Goal: Task Accomplishment & Management: Use online tool/utility

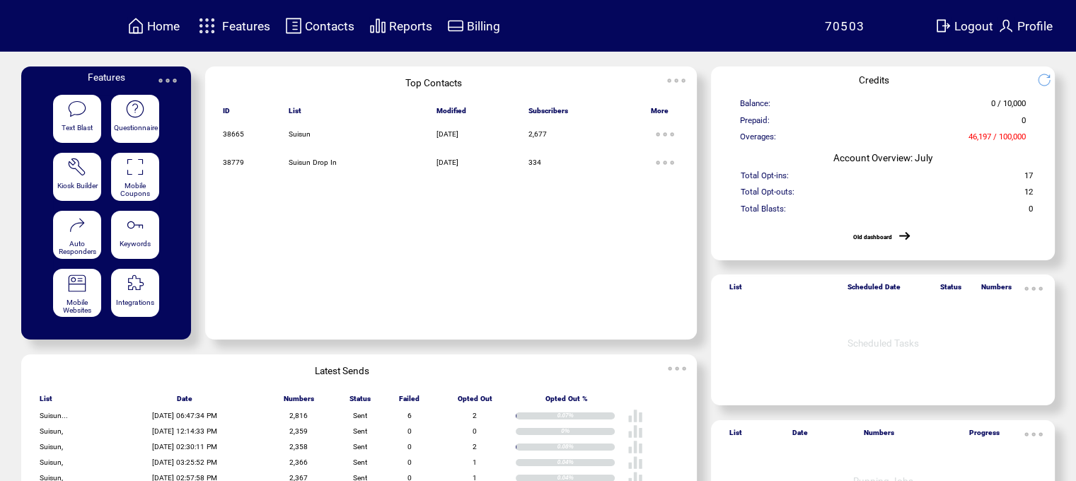
click at [219, 16] on img at bounding box center [207, 25] width 25 height 23
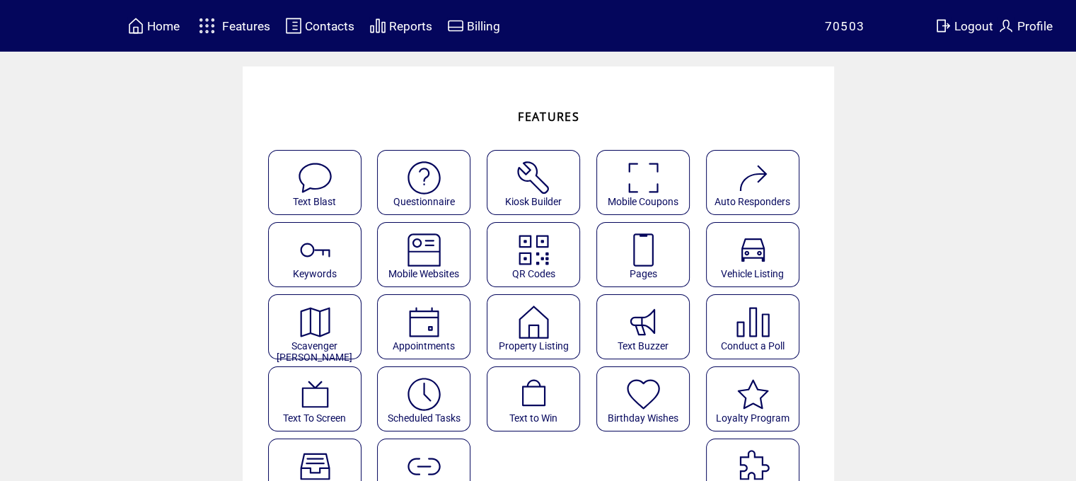
click at [618, 260] on featureicon at bounding box center [643, 245] width 92 height 32
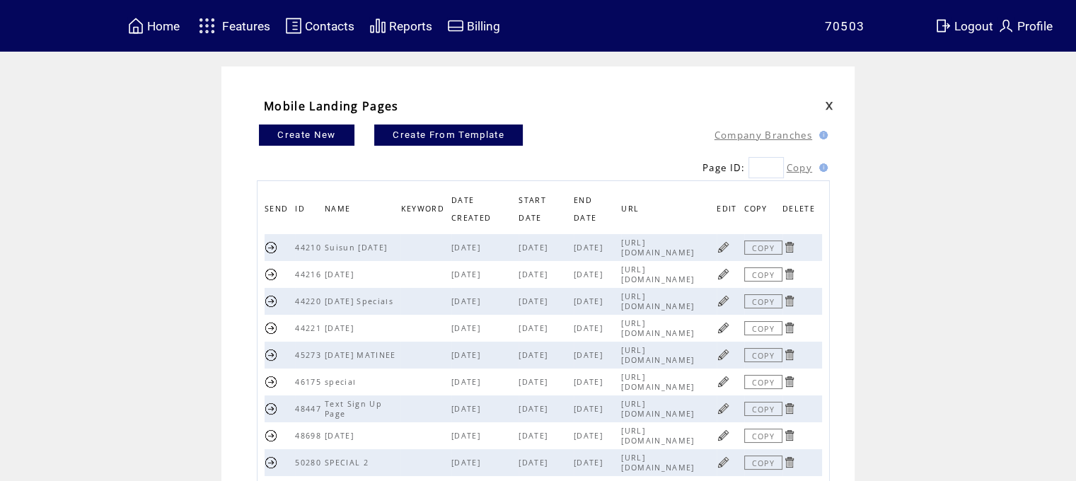
click at [730, 248] on link at bounding box center [723, 247] width 13 height 13
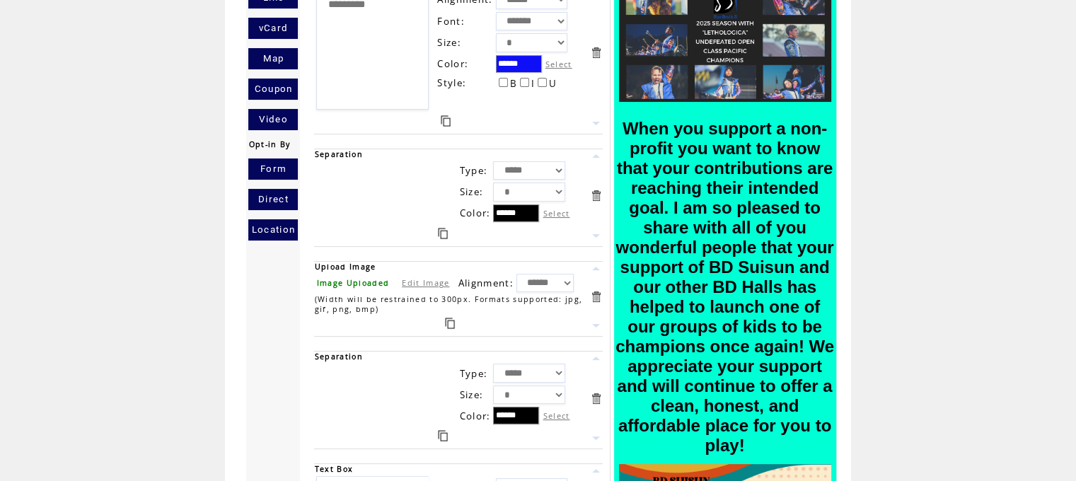
scroll to position [359, 0]
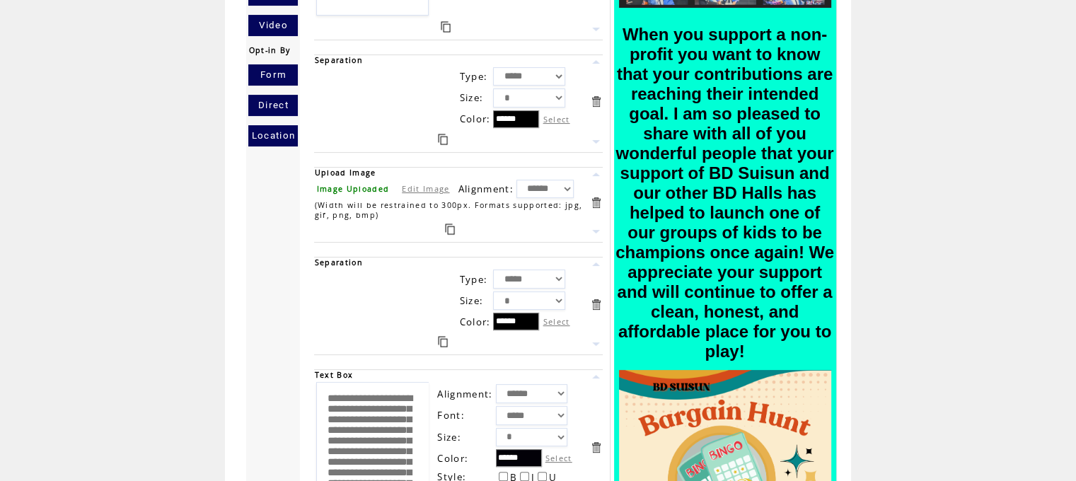
click at [600, 201] on link at bounding box center [595, 202] width 13 height 13
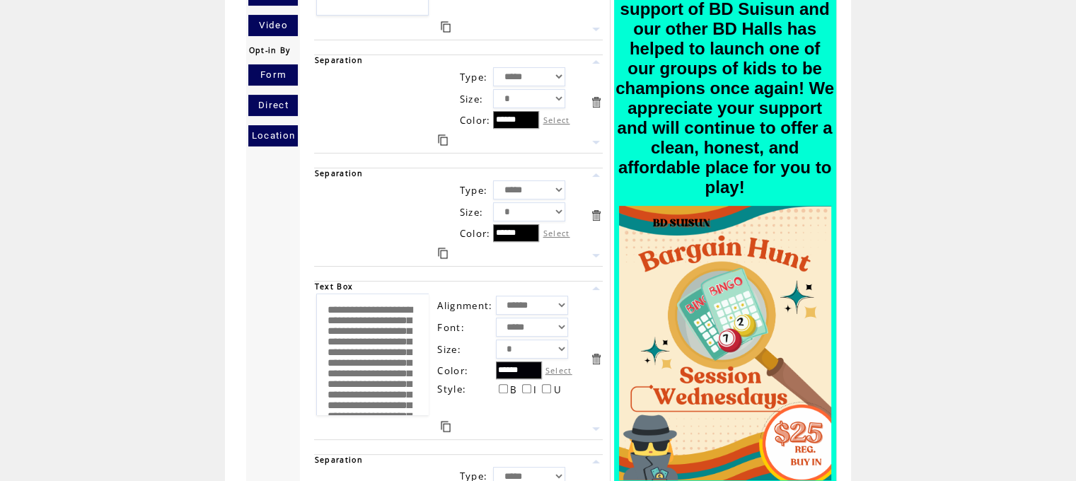
click at [601, 209] on link at bounding box center [595, 215] width 13 height 13
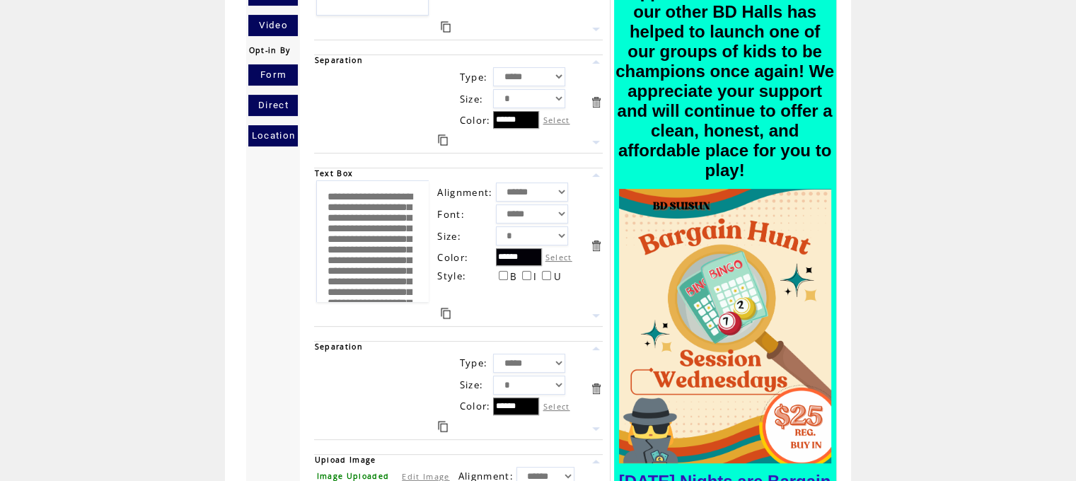
click at [603, 239] on link at bounding box center [595, 245] width 13 height 13
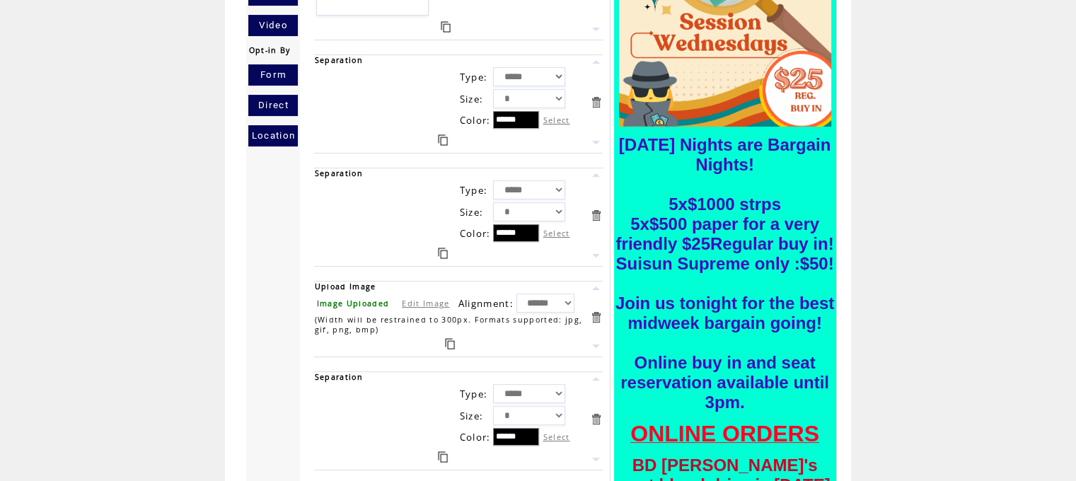
click at [603, 214] on link at bounding box center [595, 215] width 13 height 13
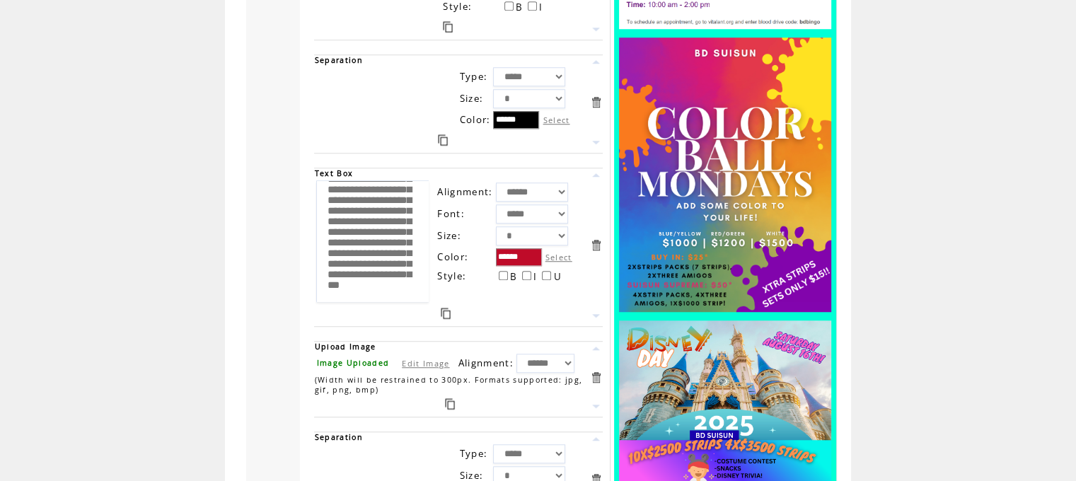
scroll to position [0, 0]
drag, startPoint x: 410, startPoint y: 274, endPoint x: 221, endPoint y: 95, distance: 260.2
click at [217, 93] on td "Widgets Text Box Image Link Email Line vCard Map Coupon Video Opt-in By Form Di…" at bounding box center [538, 80] width 1076 height 2264
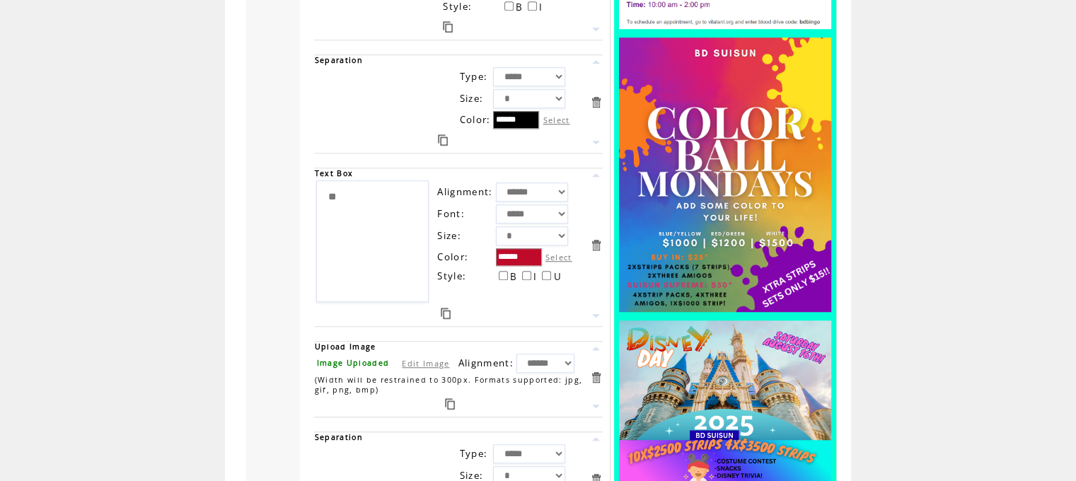
type textarea "*"
type textarea "**********"
click at [1073, 296] on td "Widgets Text Box Image Link Email Line vCard Map Coupon Video Opt-in By Form Di…" at bounding box center [538, 80] width 1076 height 2264
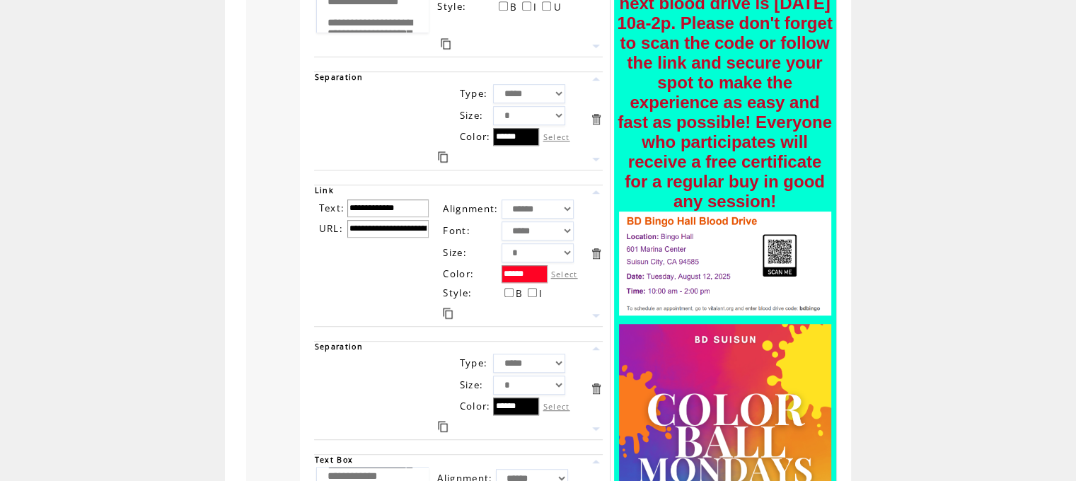
scroll to position [0, 0]
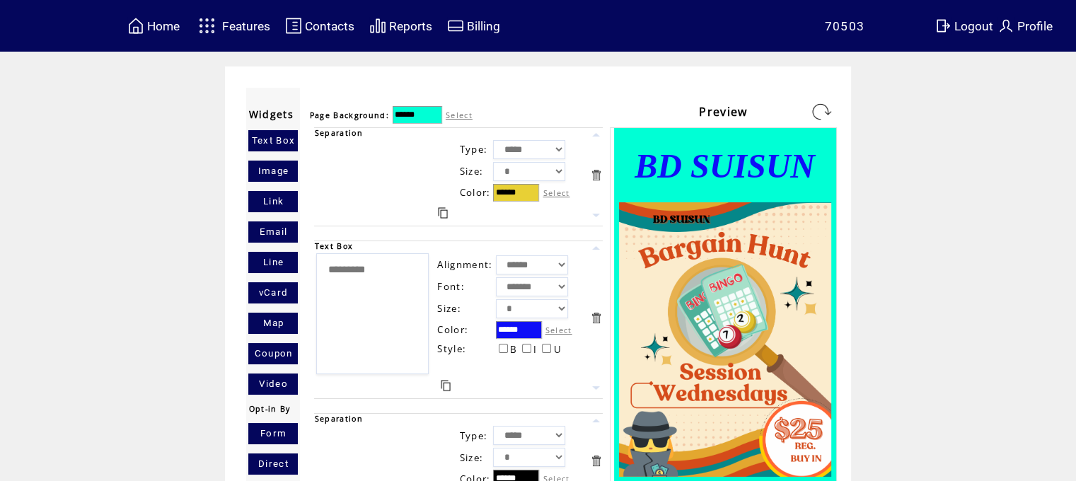
click at [823, 101] on link at bounding box center [821, 111] width 23 height 23
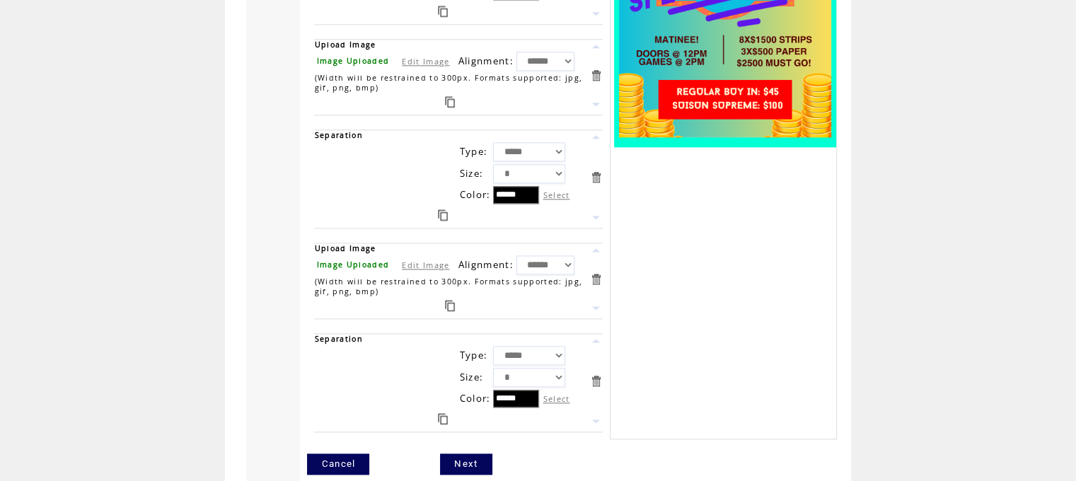
scroll to position [1599, 0]
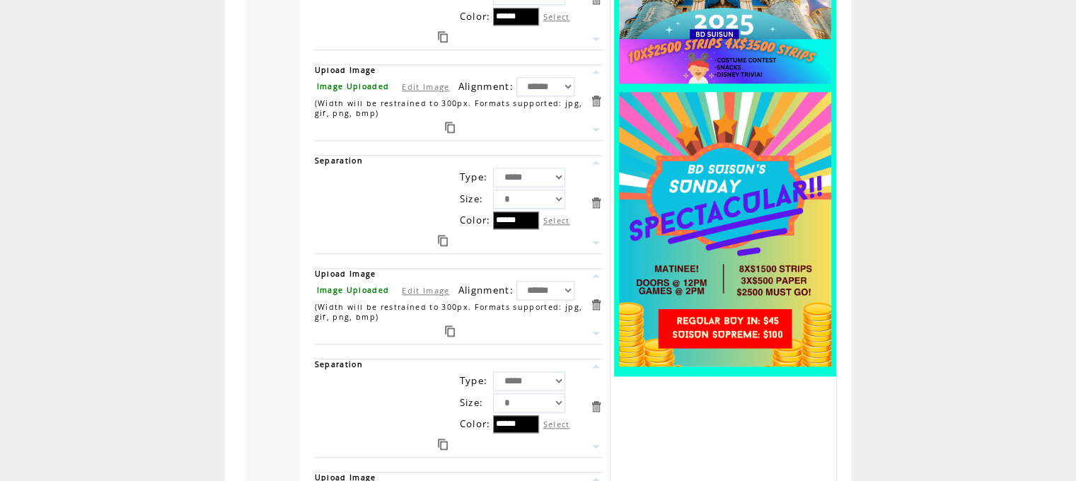
click at [603, 269] on link at bounding box center [595, 275] width 13 height 13
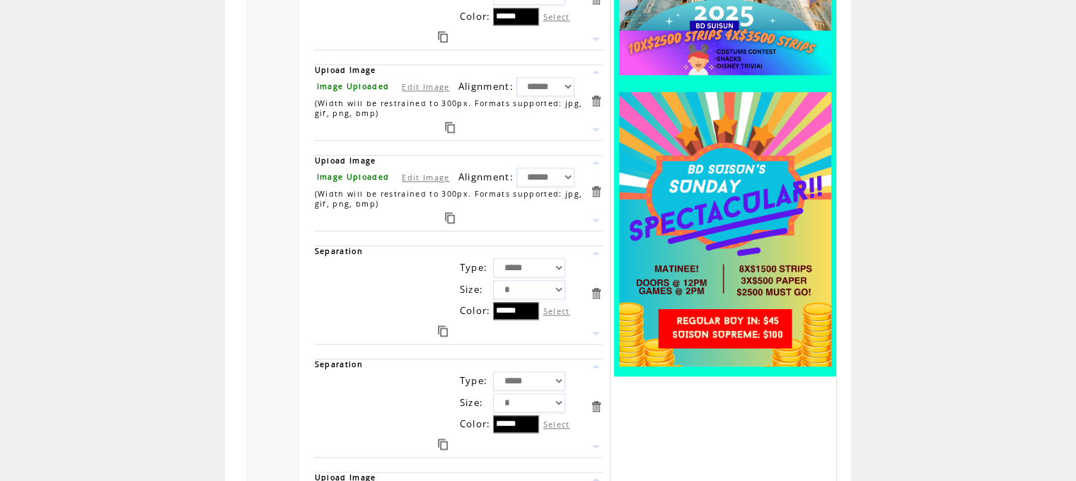
click at [601, 156] on link at bounding box center [595, 162] width 13 height 13
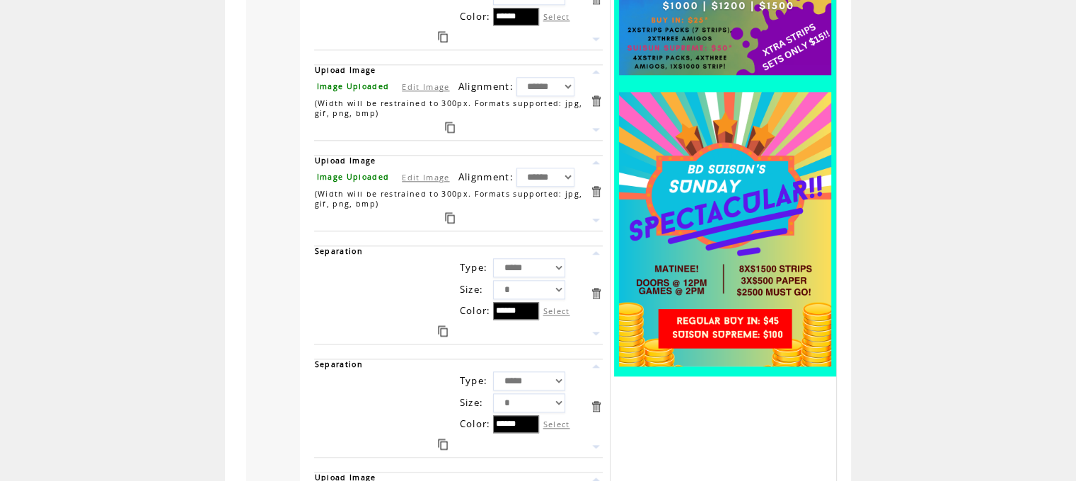
click at [601, 65] on link at bounding box center [595, 71] width 13 height 13
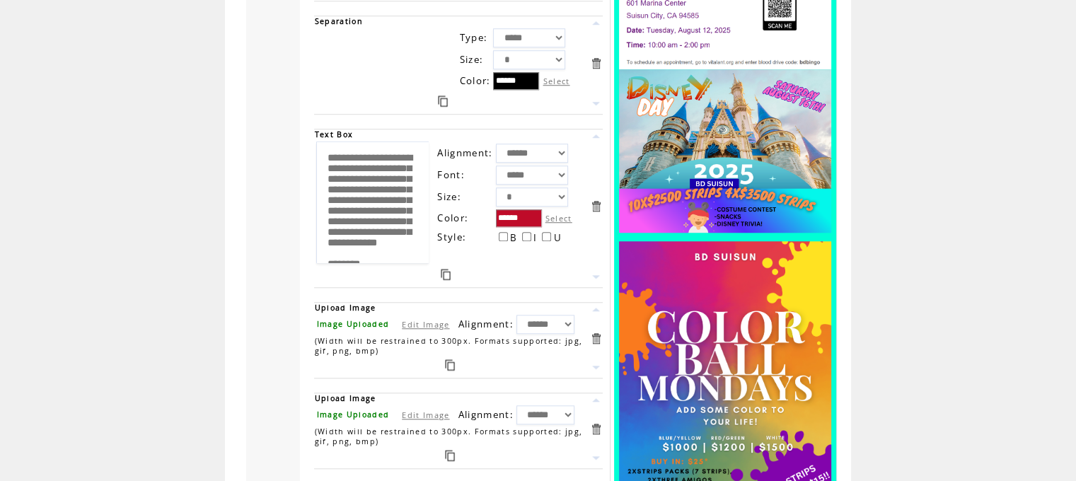
scroll to position [1154, 0]
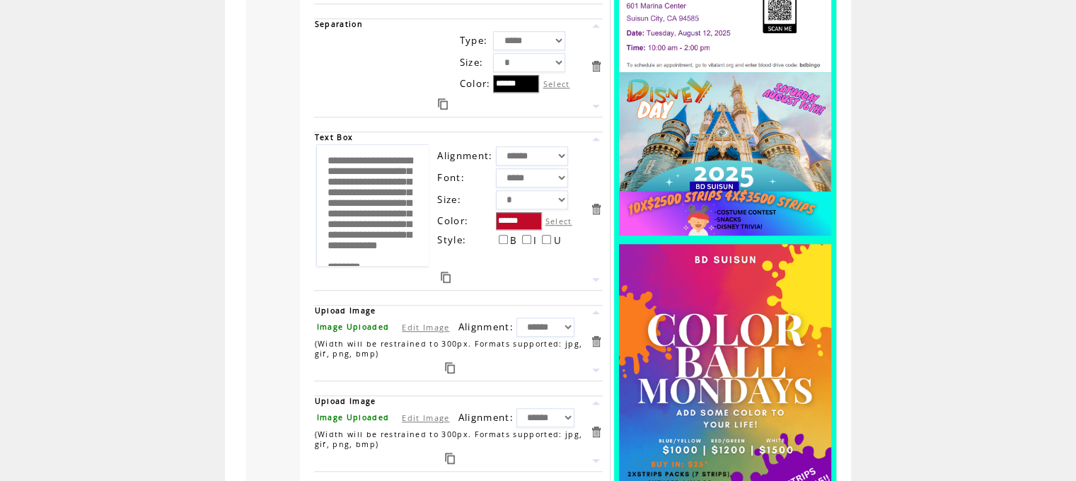
click at [599, 396] on link at bounding box center [595, 402] width 13 height 13
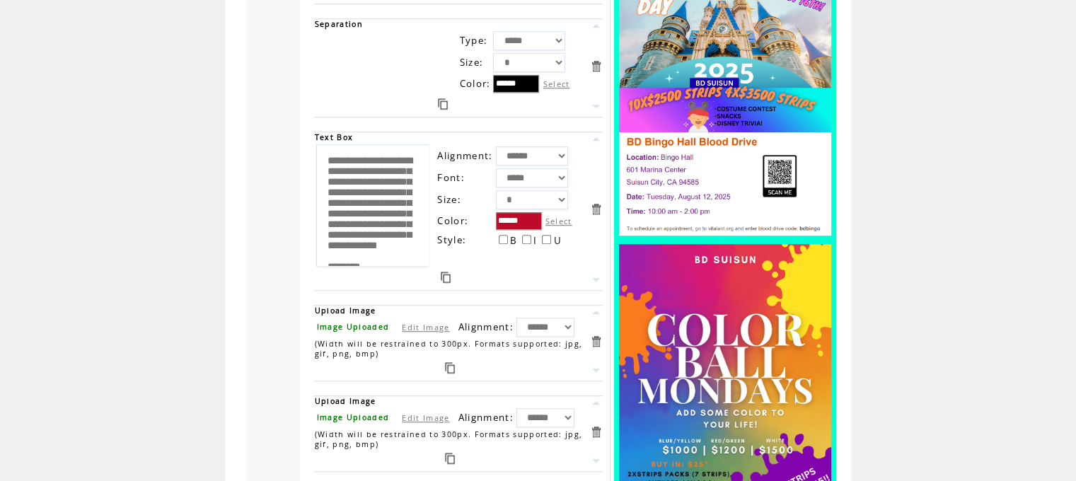
click at [602, 306] on link at bounding box center [595, 312] width 13 height 13
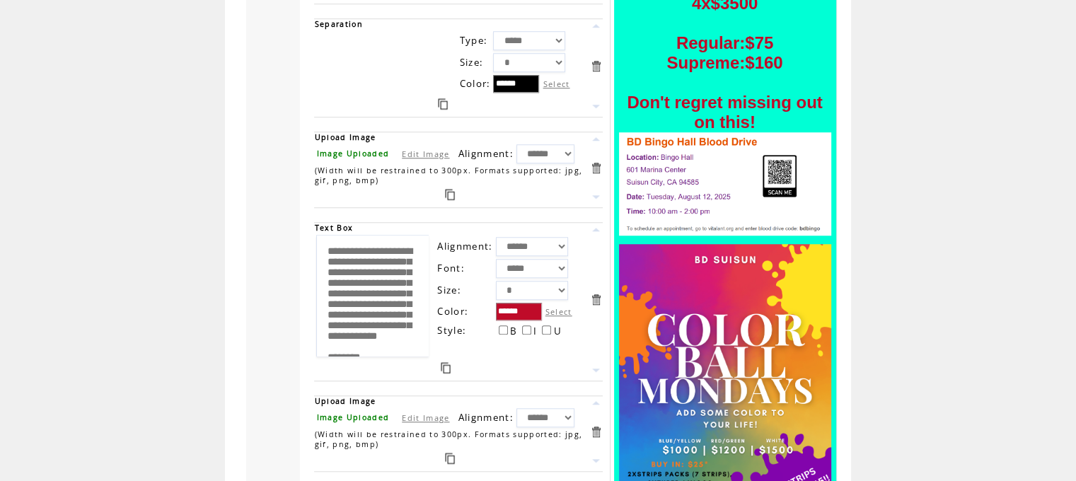
click at [448, 98] on link at bounding box center [443, 103] width 10 height 11
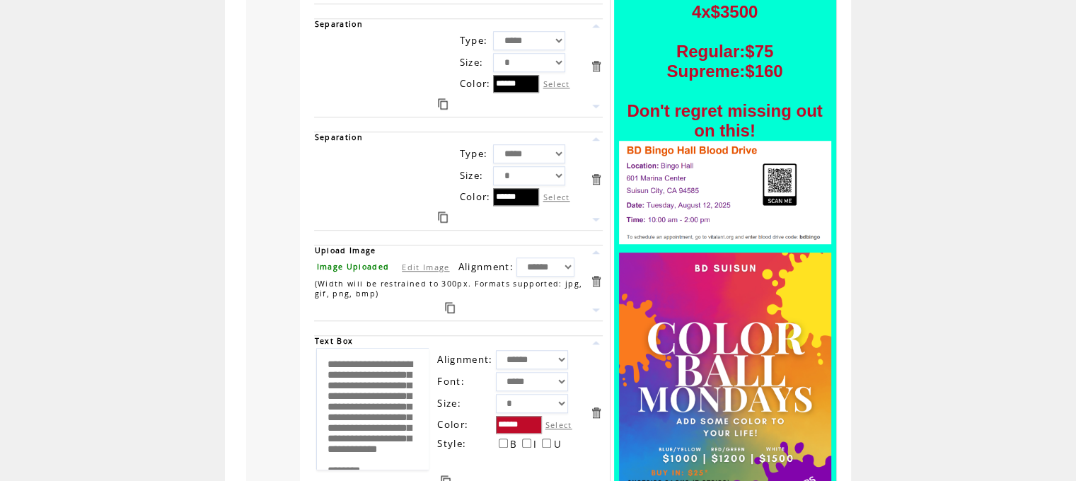
drag, startPoint x: 600, startPoint y: 236, endPoint x: 608, endPoint y: 233, distance: 8.3
click at [600, 245] on link at bounding box center [595, 251] width 13 height 13
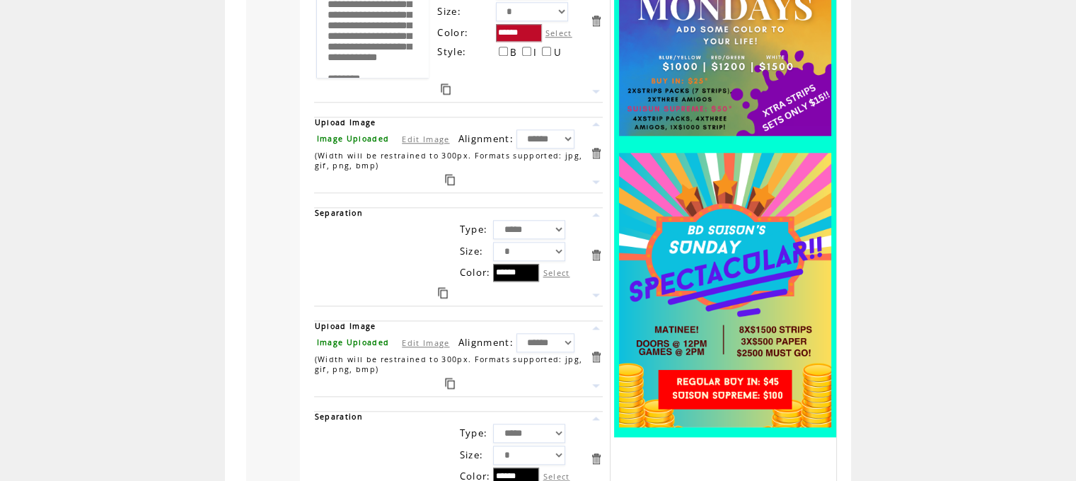
scroll to position [1568, 0]
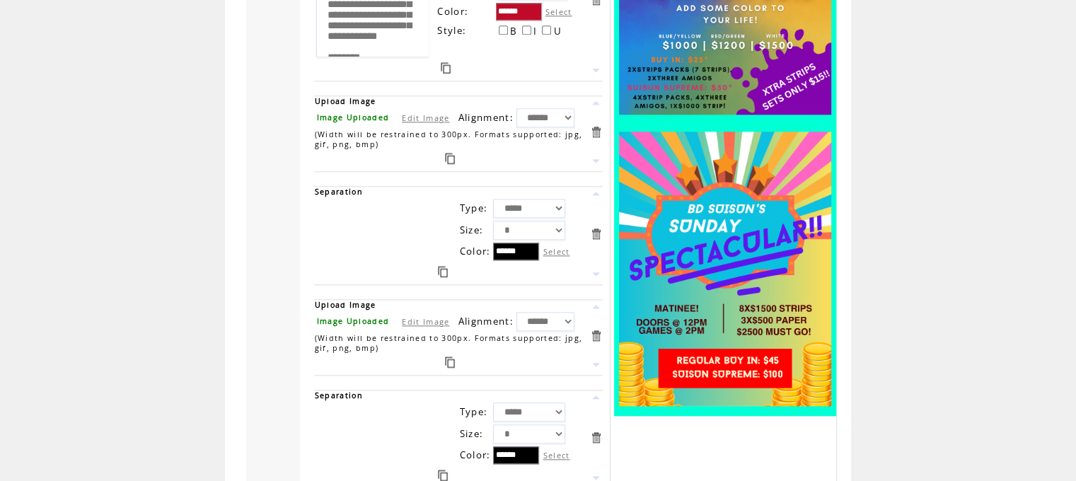
click at [436, 316] on link "Edit Image" at bounding box center [425, 321] width 47 height 11
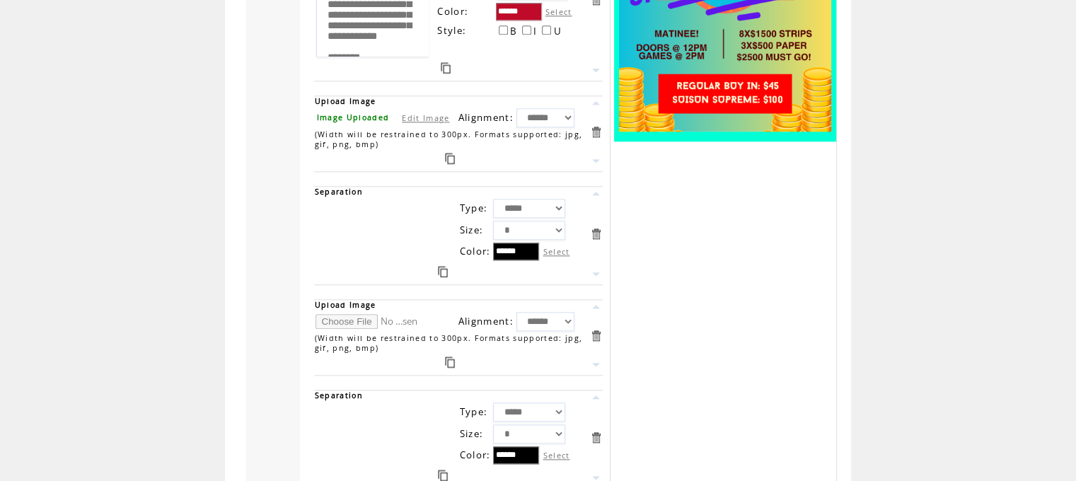
click at [371, 314] on input "file" at bounding box center [368, 321] width 106 height 15
type input "**********"
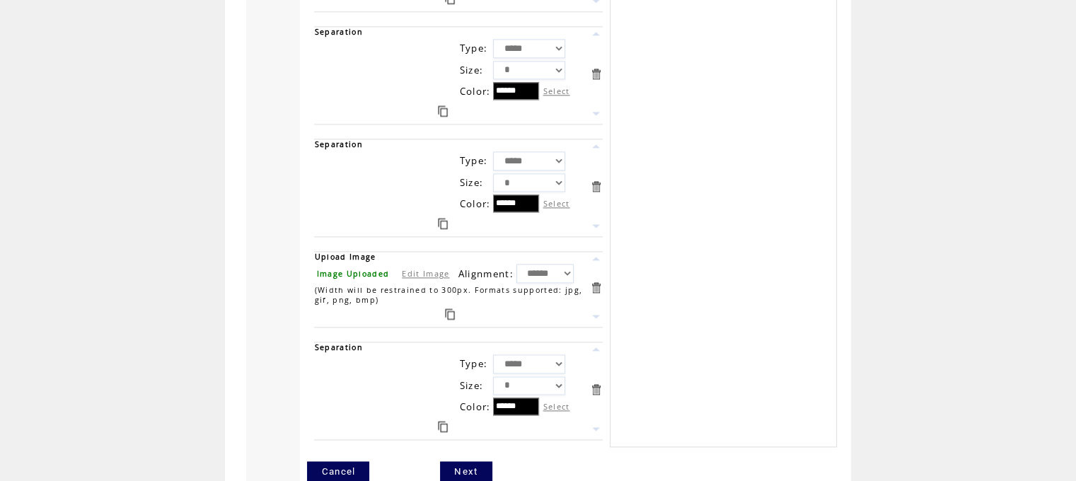
scroll to position [1921, 0]
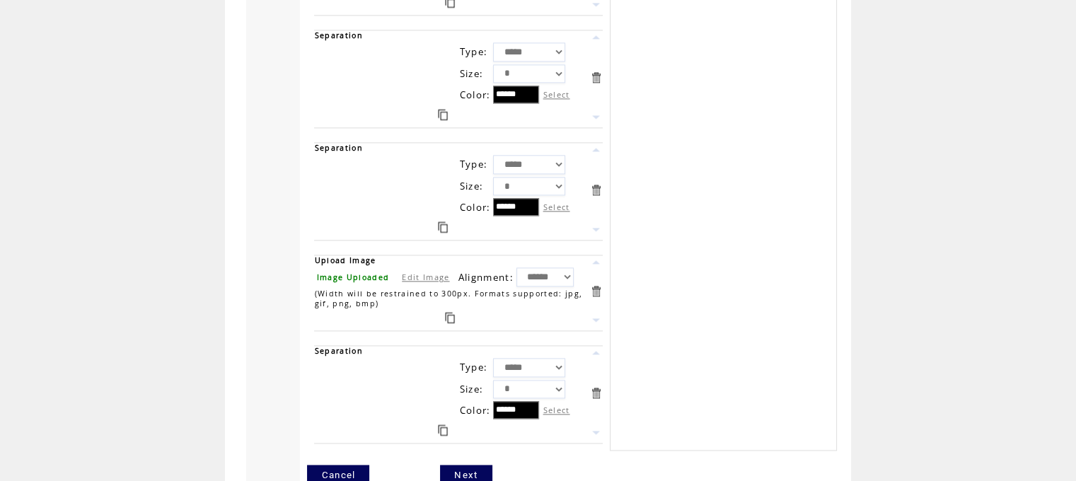
click at [455, 312] on link at bounding box center [450, 317] width 10 height 11
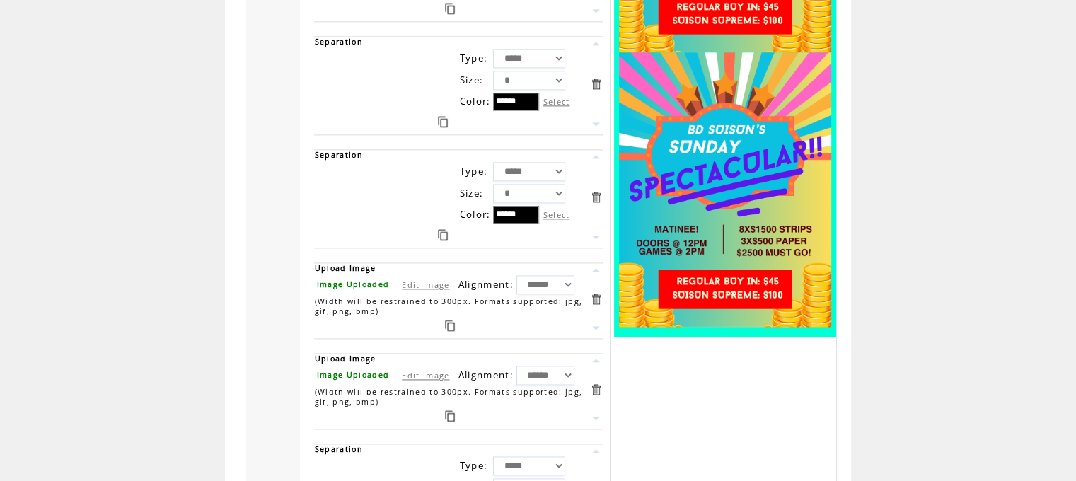
click at [600, 263] on link at bounding box center [595, 269] width 13 height 13
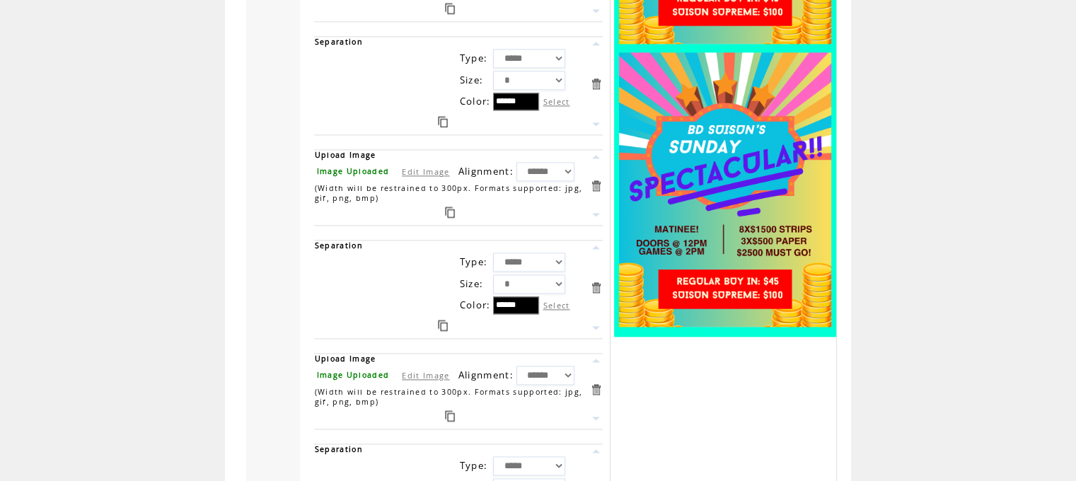
click at [419, 166] on link "Edit Image" at bounding box center [425, 171] width 47 height 11
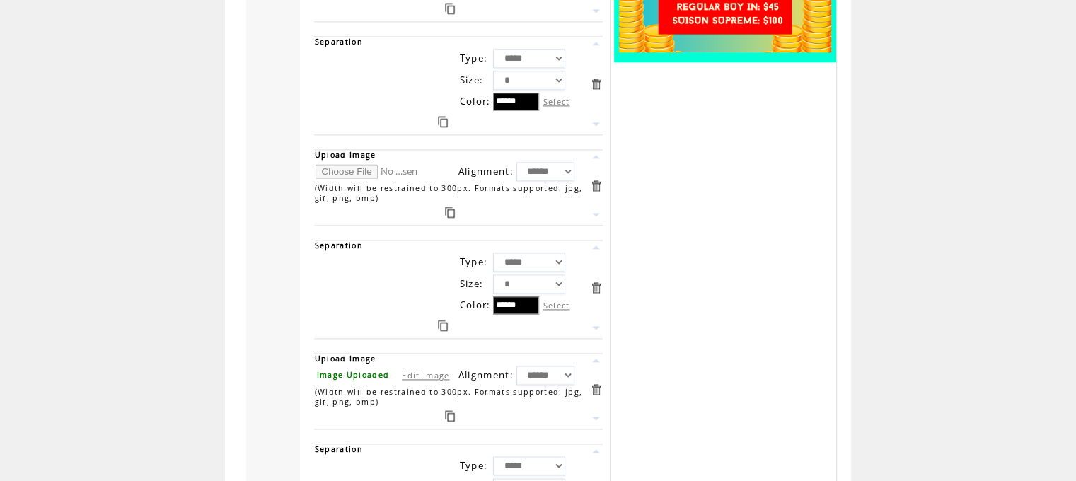
click at [375, 164] on input "file" at bounding box center [368, 171] width 106 height 15
type input "**********"
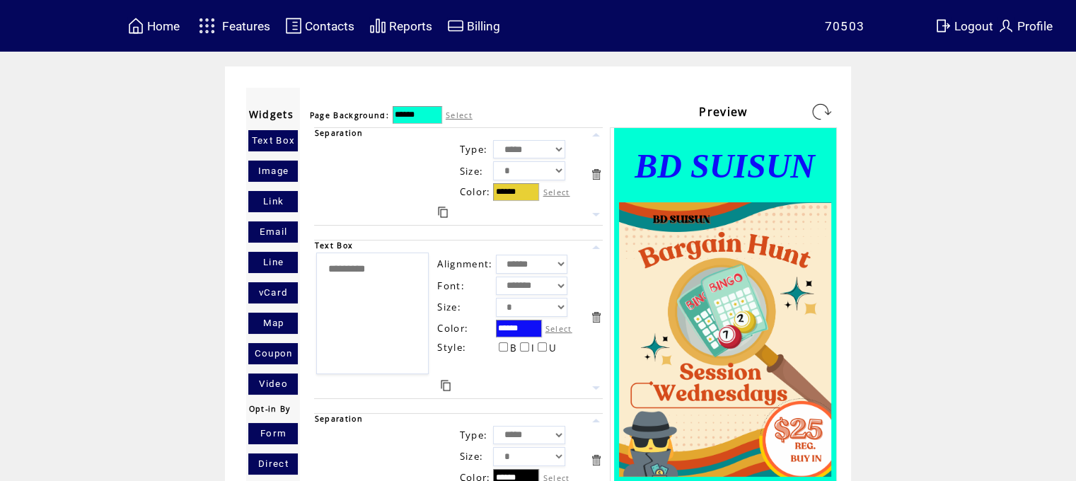
click at [832, 103] on link at bounding box center [821, 111] width 23 height 23
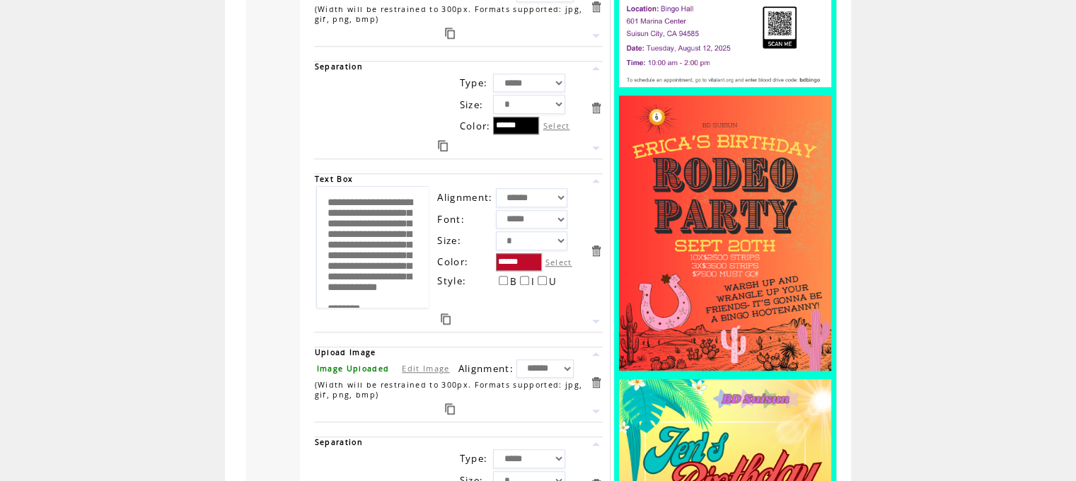
scroll to position [1319, 0]
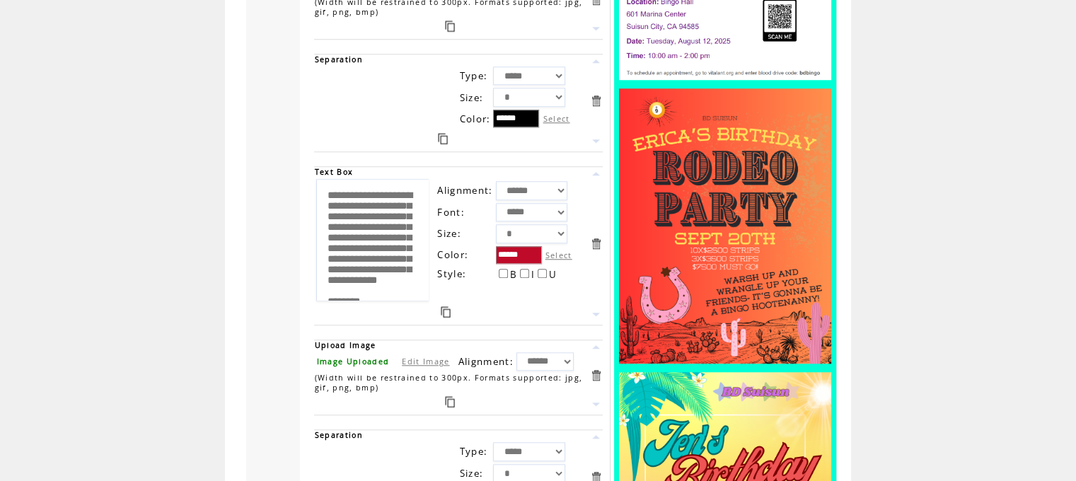
click at [448, 133] on link at bounding box center [443, 138] width 10 height 11
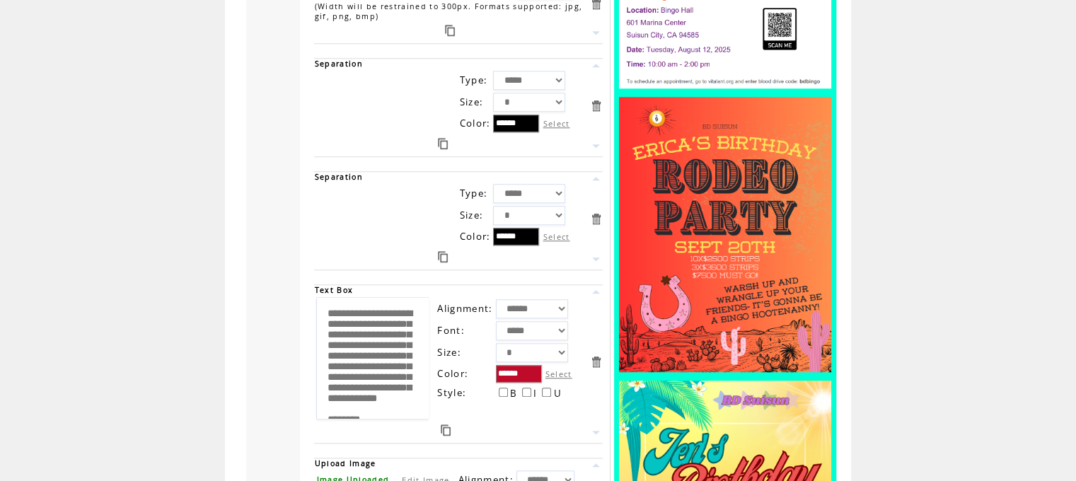
click at [601, 285] on link at bounding box center [595, 291] width 13 height 13
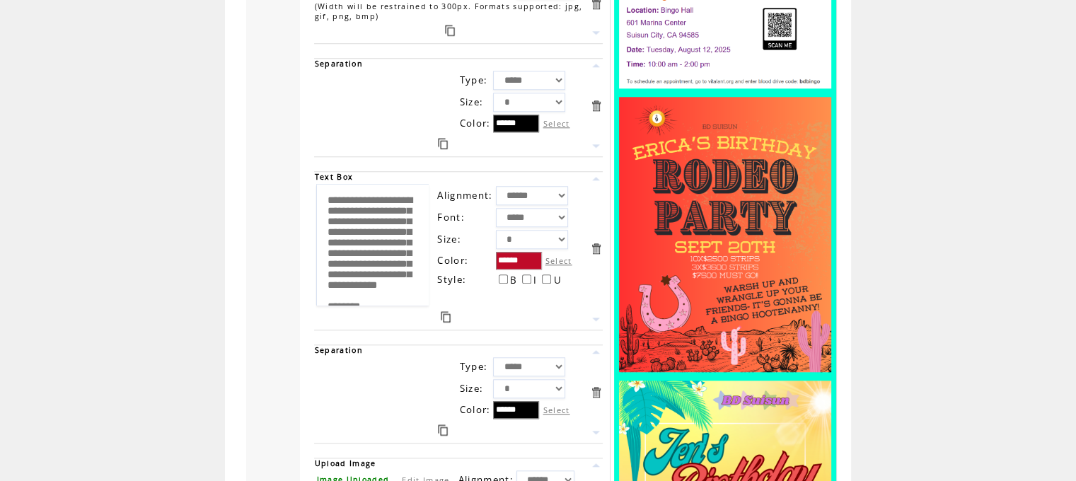
click at [415, 475] on link "Edit Image" at bounding box center [425, 480] width 47 height 11
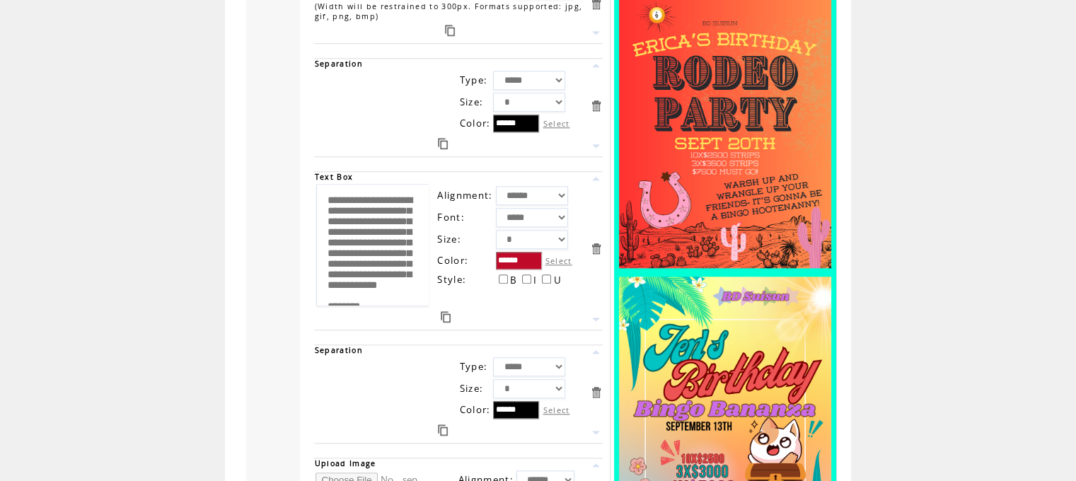
click at [349, 473] on input "file" at bounding box center [368, 480] width 106 height 15
type input "**********"
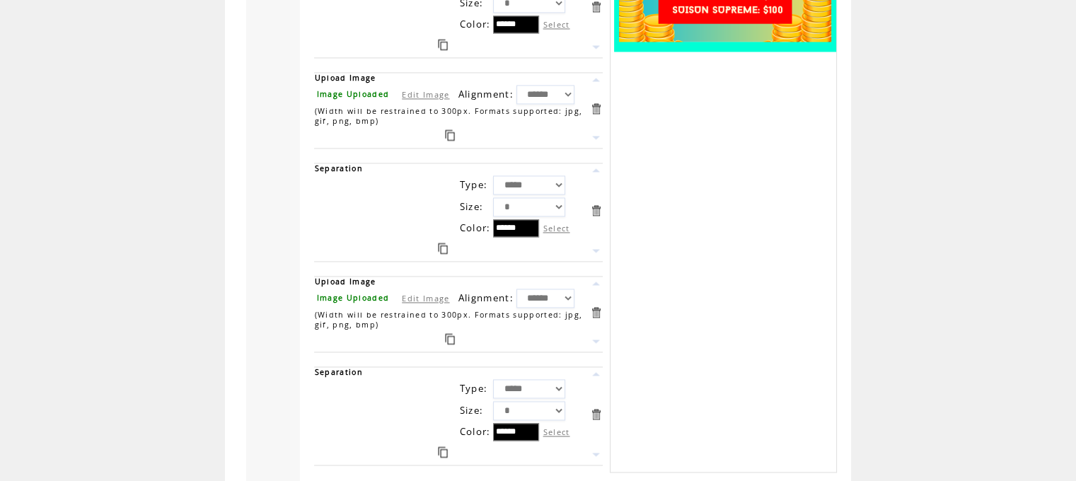
scroll to position [2141, 0]
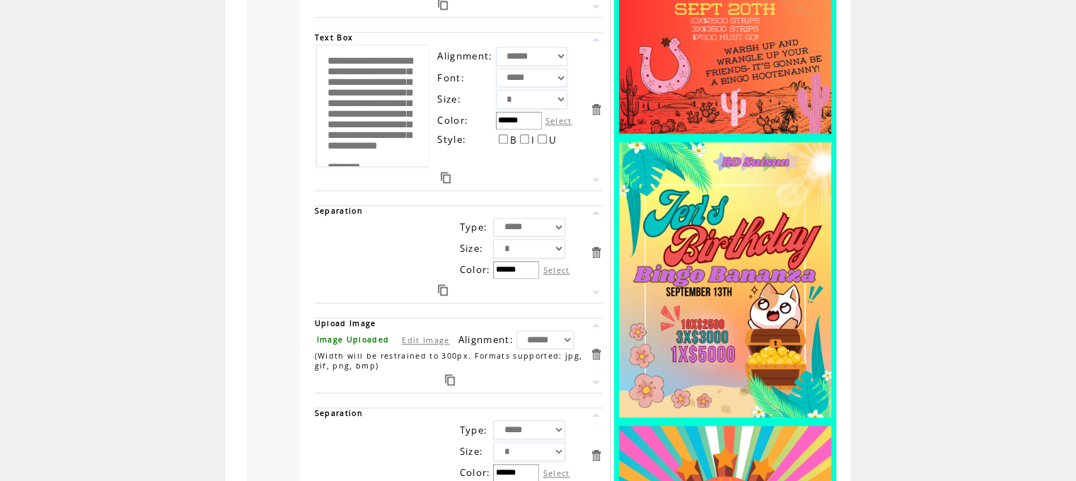
scroll to position [2141, 0]
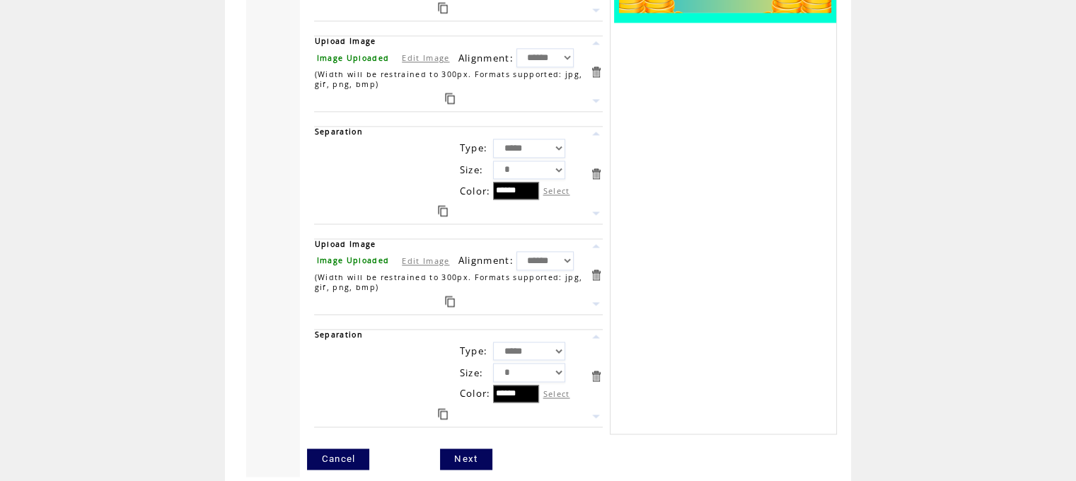
click at [455, 296] on link at bounding box center [450, 301] width 10 height 11
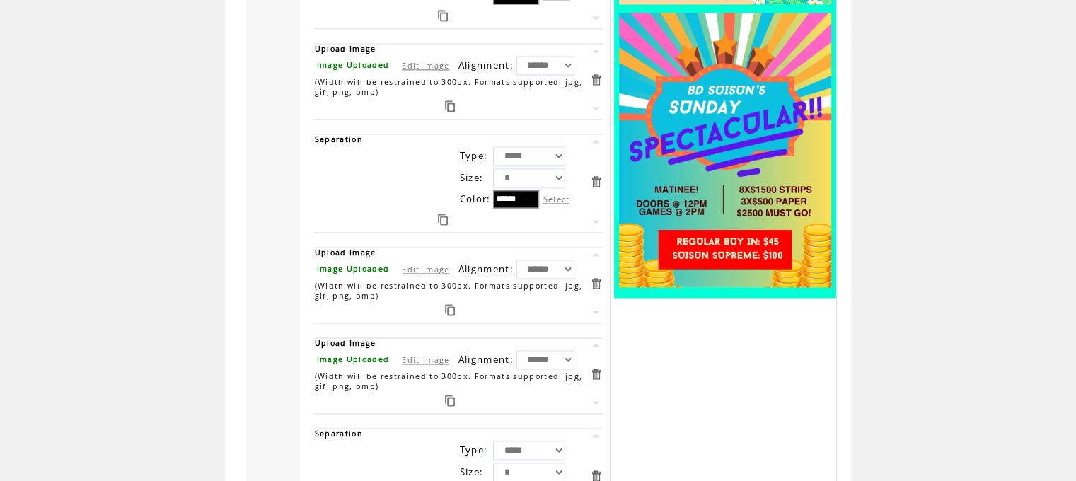
click at [597, 429] on link at bounding box center [595, 435] width 13 height 13
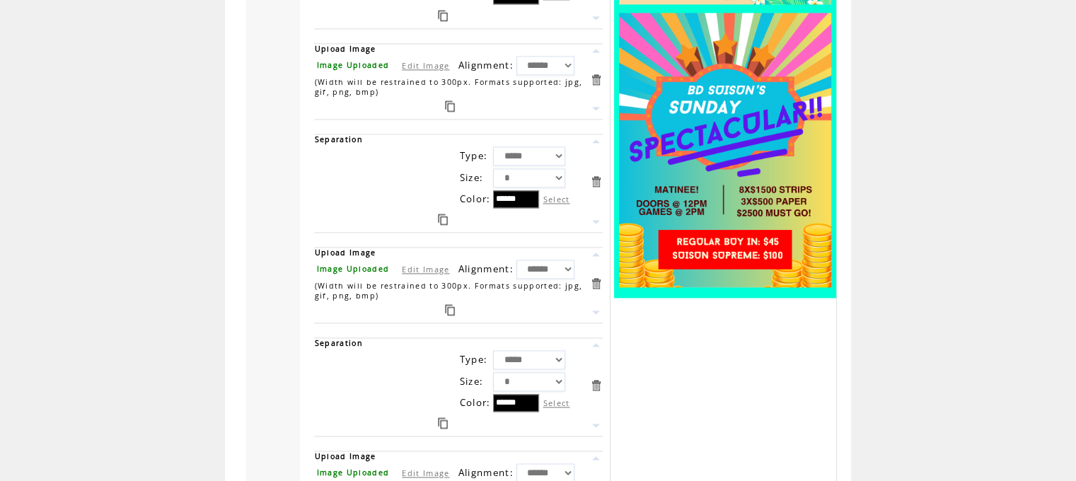
click at [428, 468] on link "Edit Image" at bounding box center [425, 473] width 47 height 11
click at [352, 465] on input "file" at bounding box center [368, 472] width 106 height 15
type input "**********"
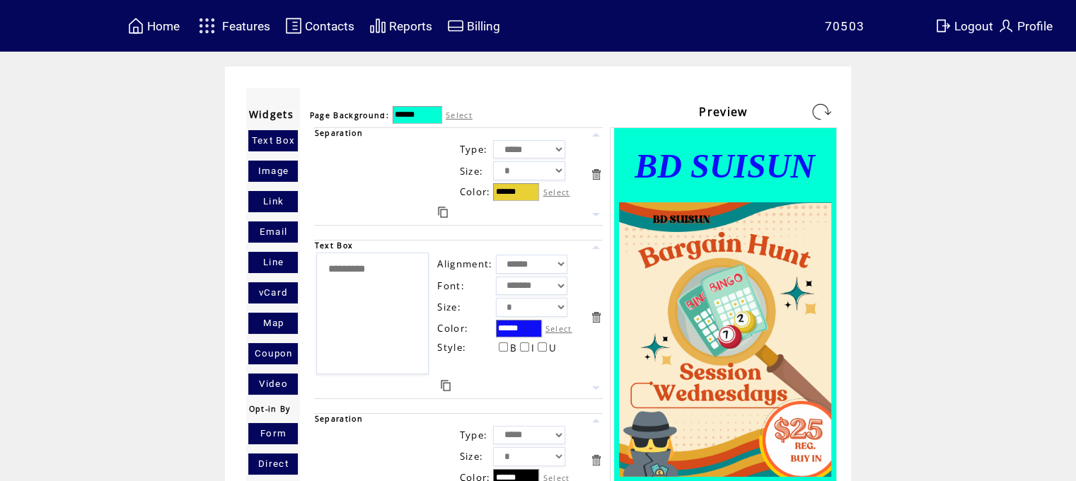
click at [821, 104] on link at bounding box center [821, 111] width 23 height 23
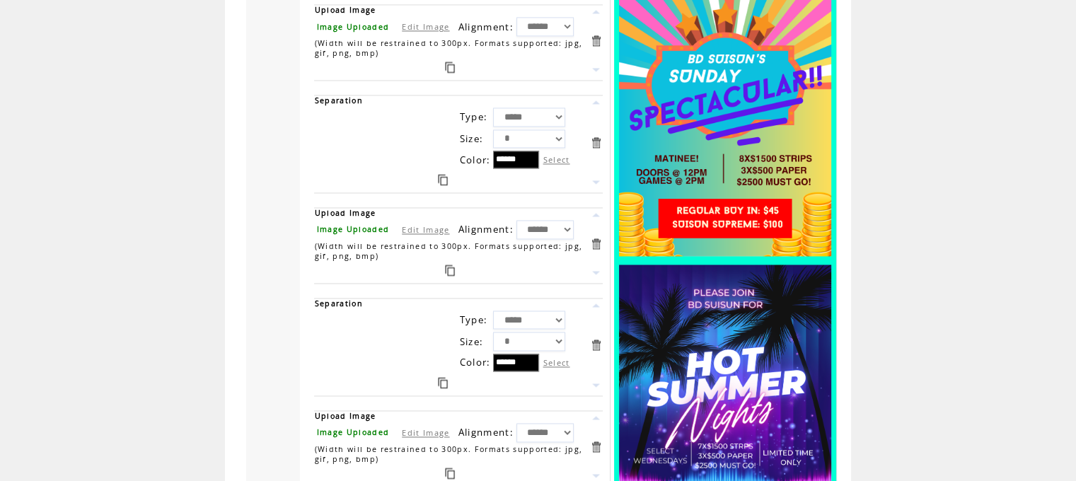
scroll to position [2310, 0]
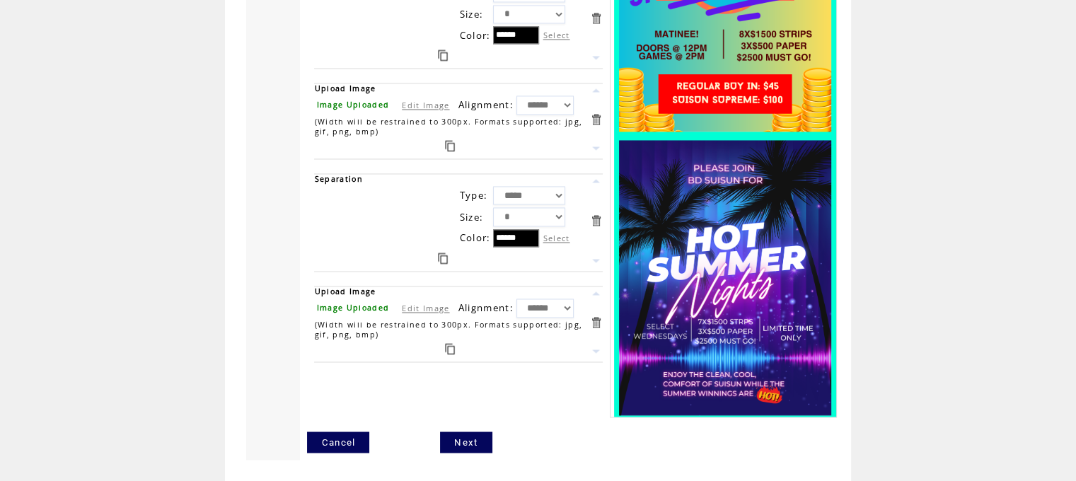
click at [458, 441] on link "Next" at bounding box center [466, 442] width 52 height 21
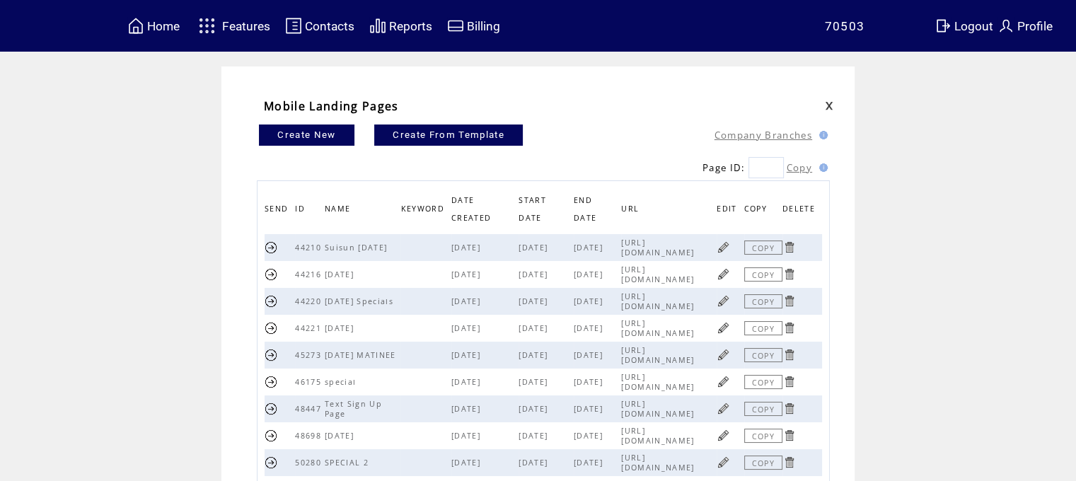
click at [278, 247] on link at bounding box center [271, 247] width 13 height 13
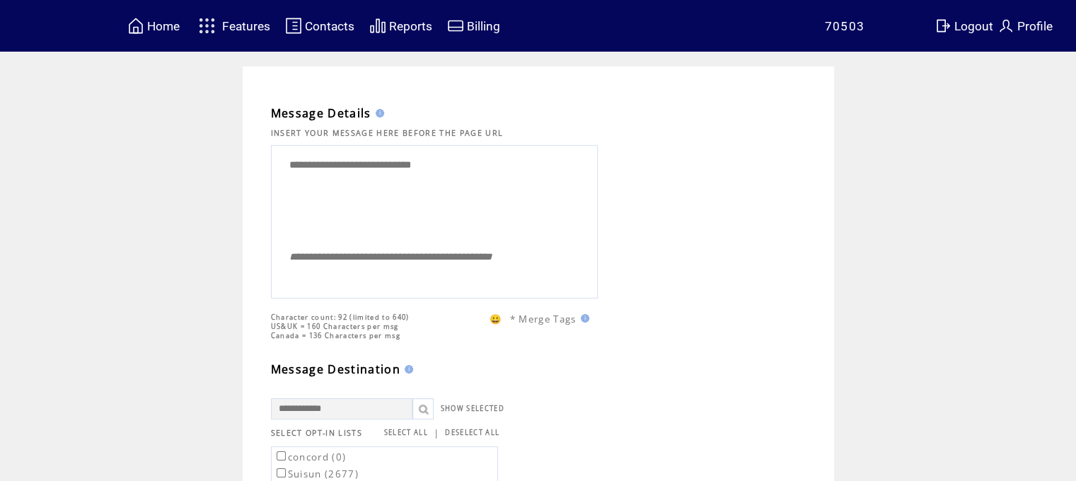
drag, startPoint x: 494, startPoint y: 166, endPoint x: 57, endPoint y: 134, distance: 439.0
drag, startPoint x: 444, startPoint y: 166, endPoint x: 381, endPoint y: 250, distance: 104.6
click at [400, 164] on textarea "**********" at bounding box center [434, 195] width 311 height 92
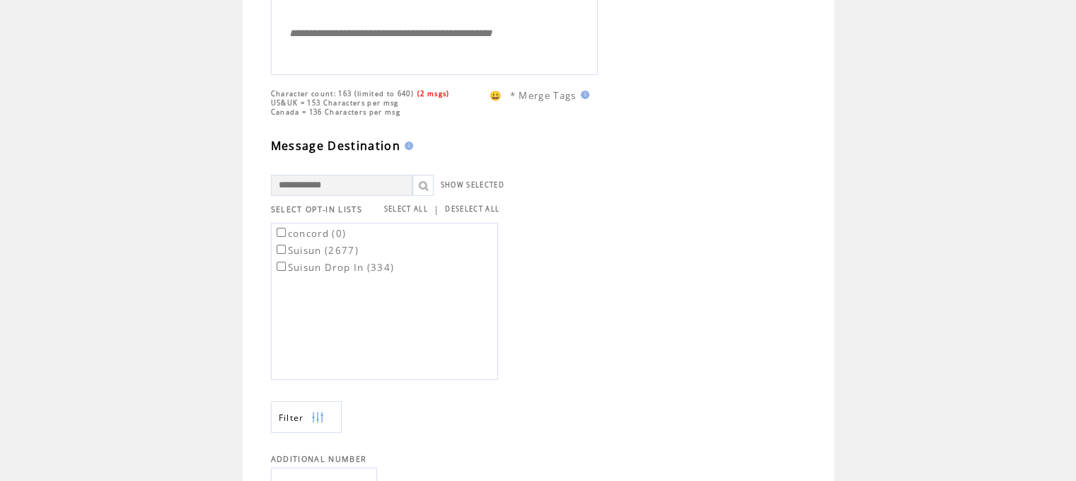
scroll to position [256, 0]
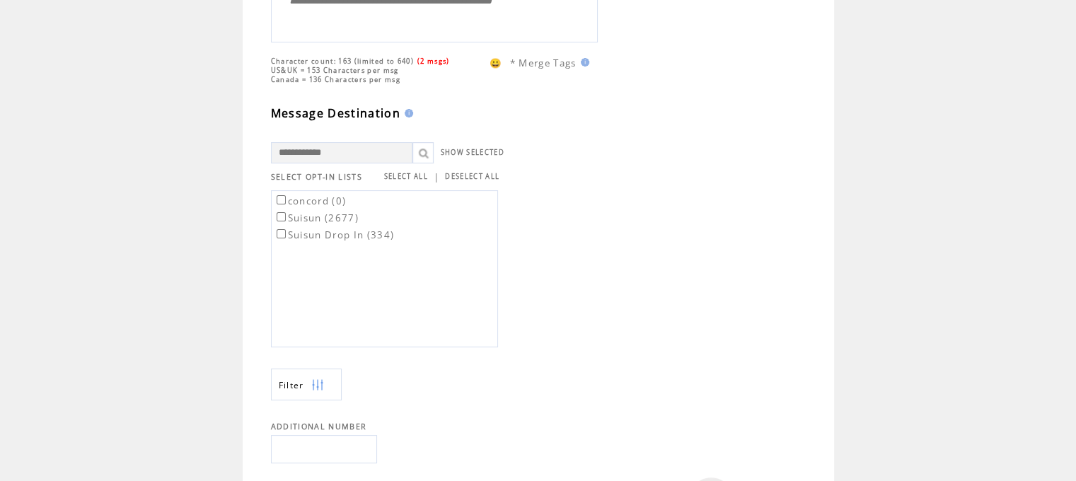
type textarea "**********"
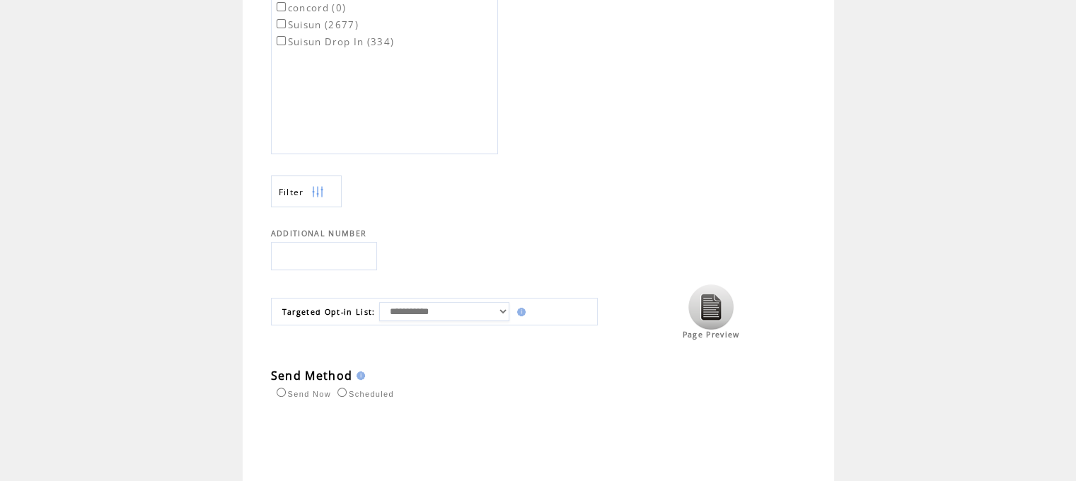
scroll to position [546, 0]
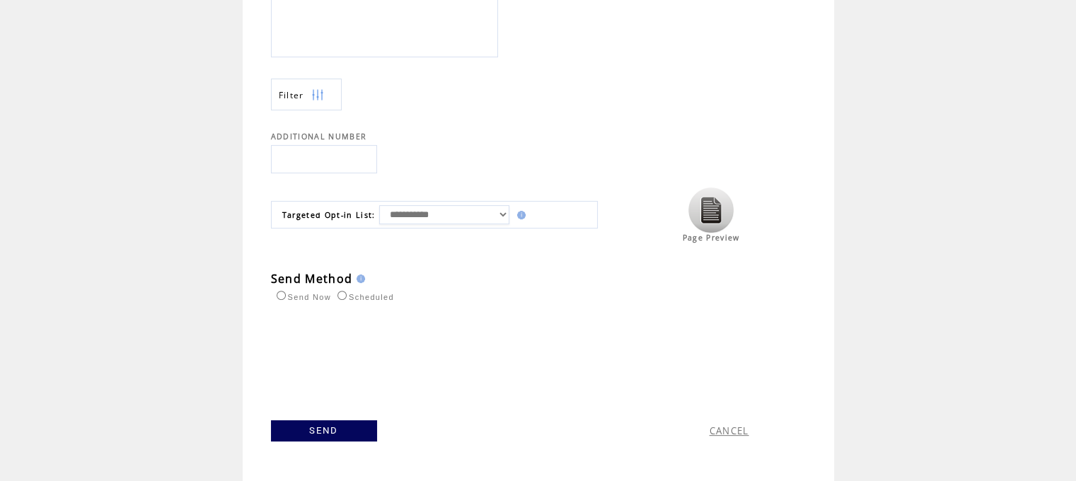
click at [422, 212] on select "**********" at bounding box center [444, 214] width 130 height 19
select select "*****"
click at [381, 205] on select "**********" at bounding box center [444, 214] width 130 height 19
click at [324, 424] on link "SEND" at bounding box center [324, 430] width 106 height 21
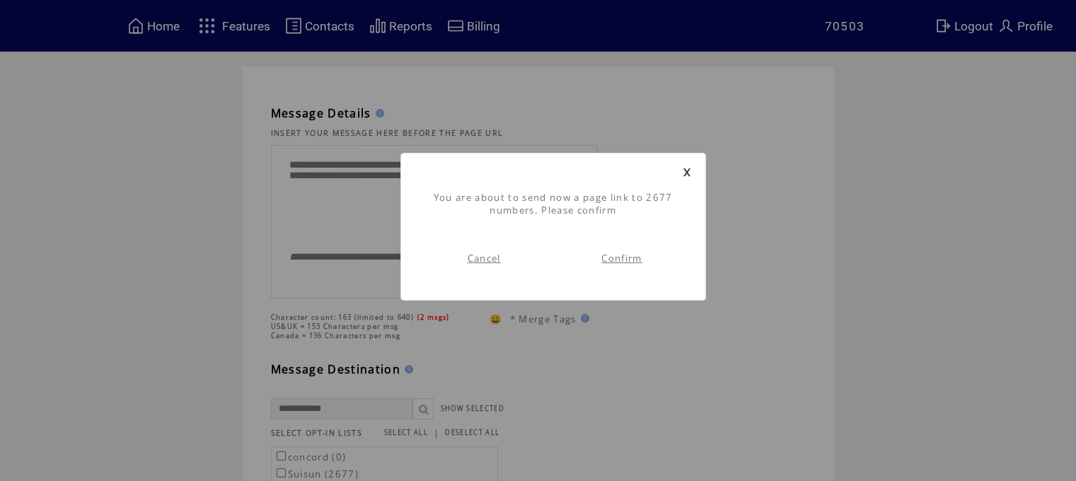
click at [634, 262] on link "Confirm" at bounding box center [621, 258] width 40 height 13
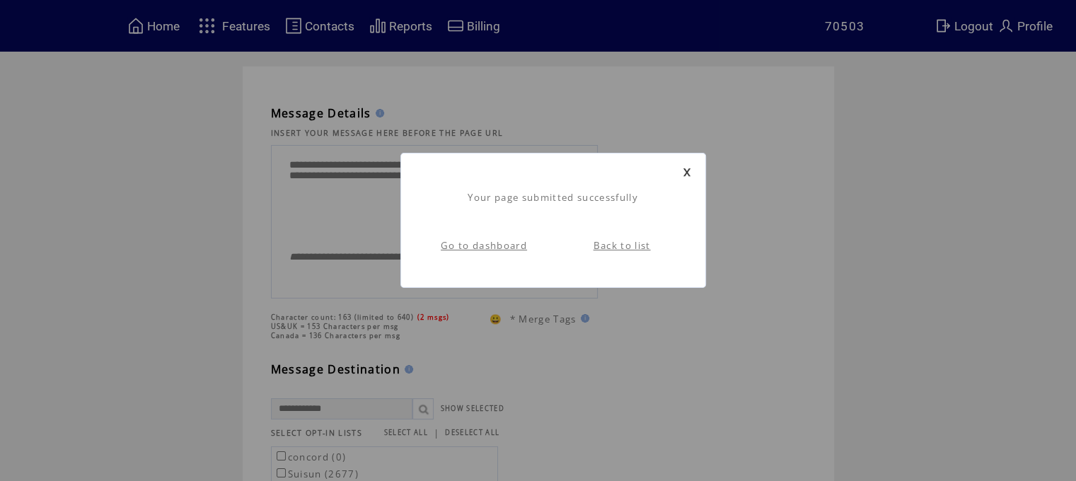
click at [518, 249] on link "Go to dashboard" at bounding box center [484, 245] width 86 height 13
